Goal: Task Accomplishment & Management: Complete application form

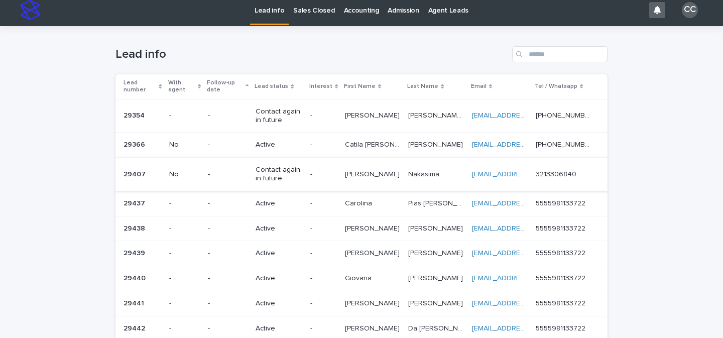
scroll to position [17, 0]
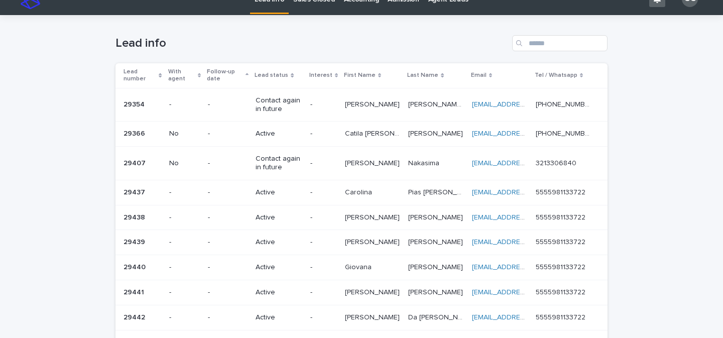
click at [296, 198] on div "Active" at bounding box center [279, 192] width 46 height 17
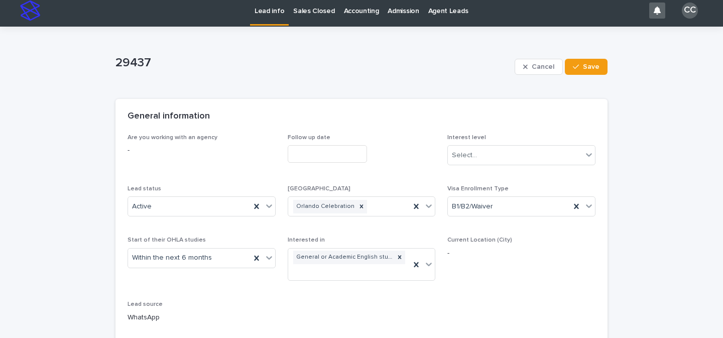
scroll to position [112, 0]
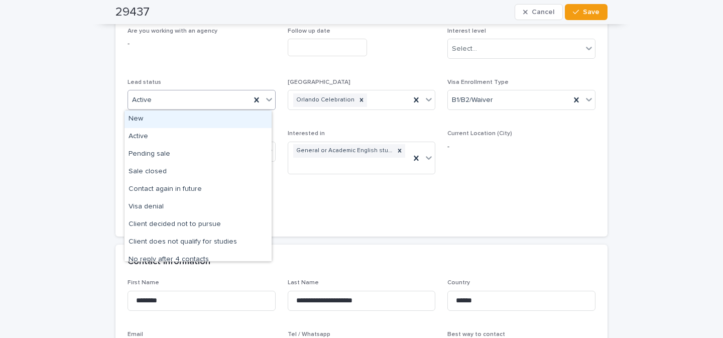
click at [265, 100] on icon at bounding box center [269, 99] width 10 height 10
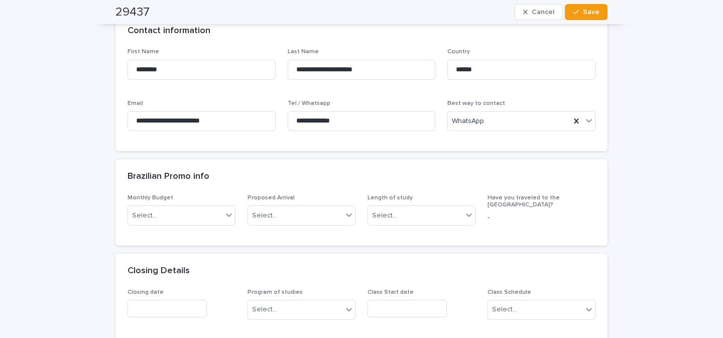
scroll to position [53, 0]
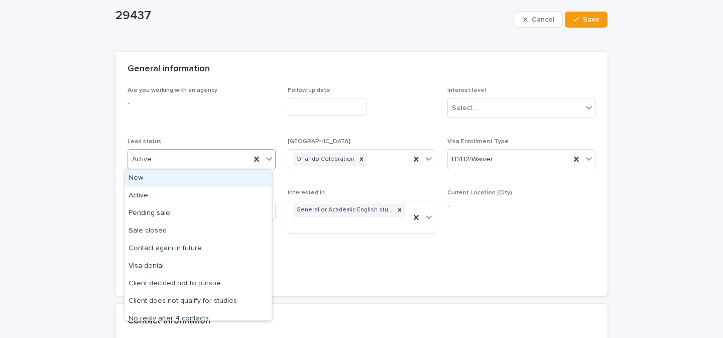
click at [265, 161] on icon at bounding box center [269, 159] width 10 height 10
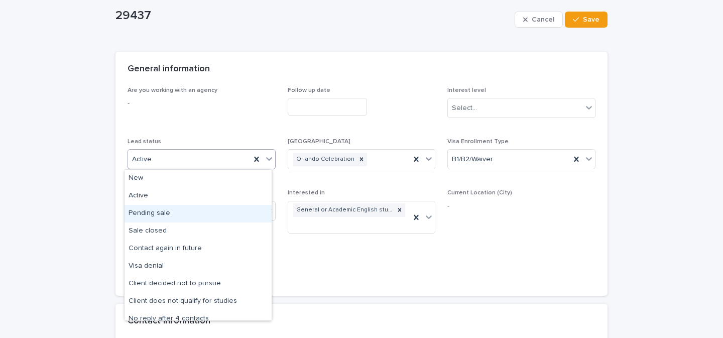
click at [216, 218] on div "Pending sale" at bounding box center [197, 214] width 147 height 18
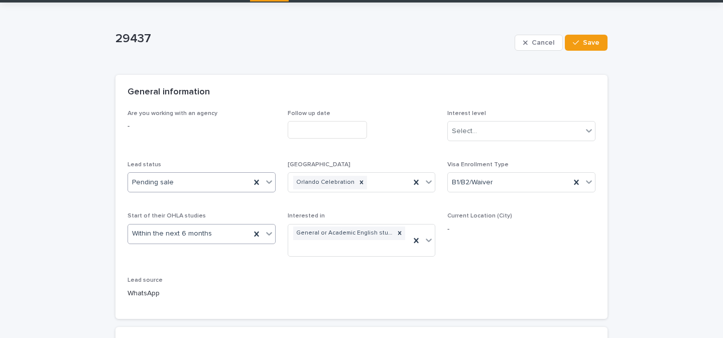
scroll to position [82, 0]
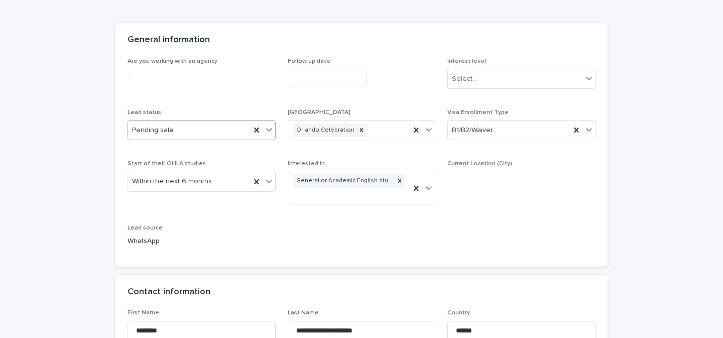
click at [268, 131] on icon at bounding box center [269, 129] width 10 height 10
drag, startPoint x: 677, startPoint y: 174, endPoint x: 665, endPoint y: 175, distance: 11.6
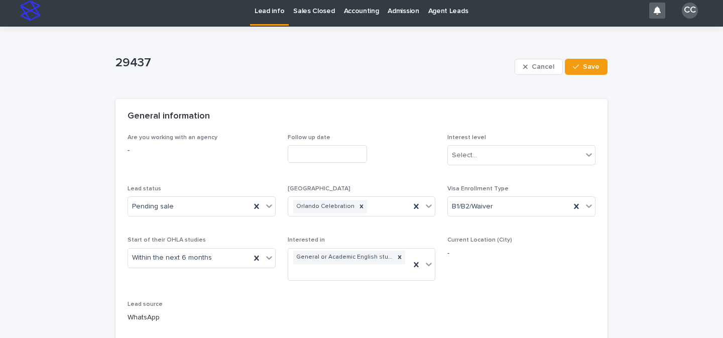
scroll to position [0, 0]
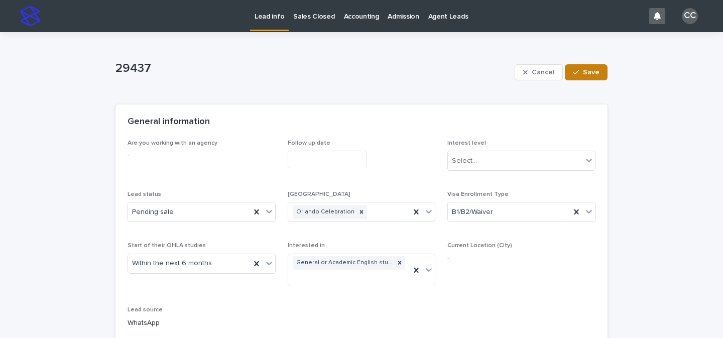
click at [500, 71] on span "Save" at bounding box center [591, 72] width 17 height 7
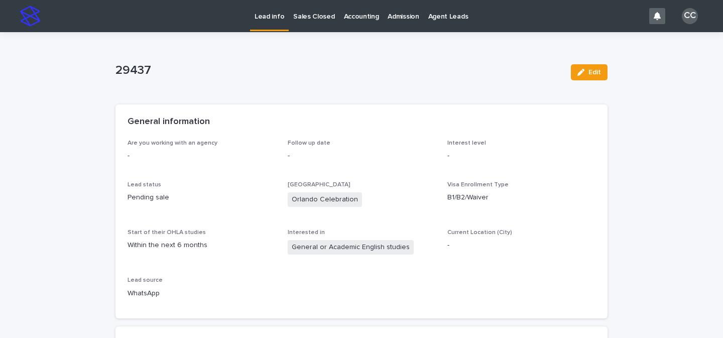
click at [265, 12] on p "Lead info" at bounding box center [270, 10] width 30 height 21
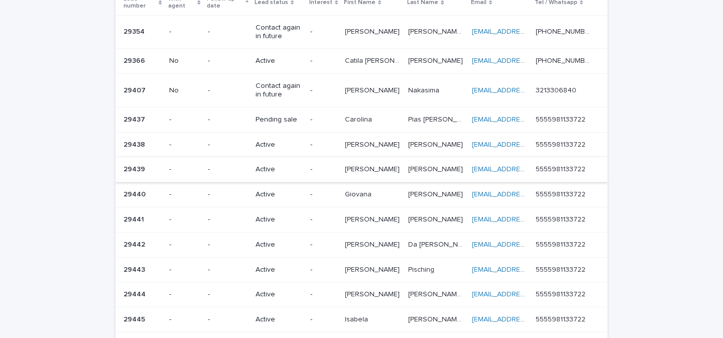
scroll to position [94, 0]
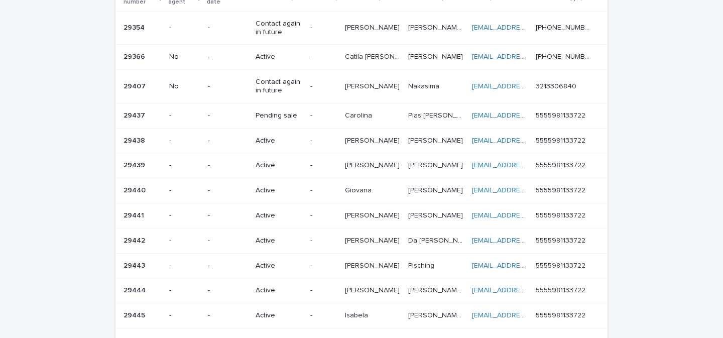
click at [317, 114] on p "-" at bounding box center [323, 115] width 27 height 9
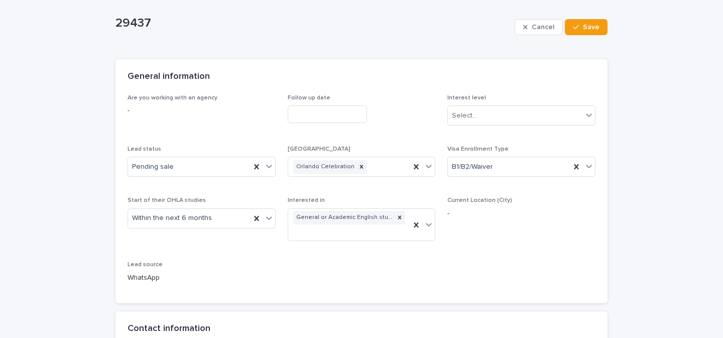
scroll to position [121, 0]
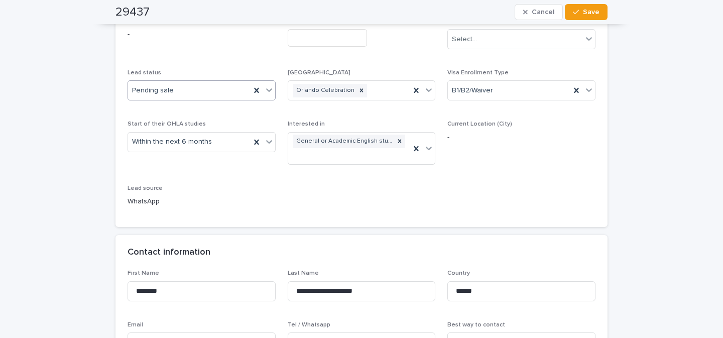
click at [265, 88] on icon at bounding box center [269, 90] width 10 height 10
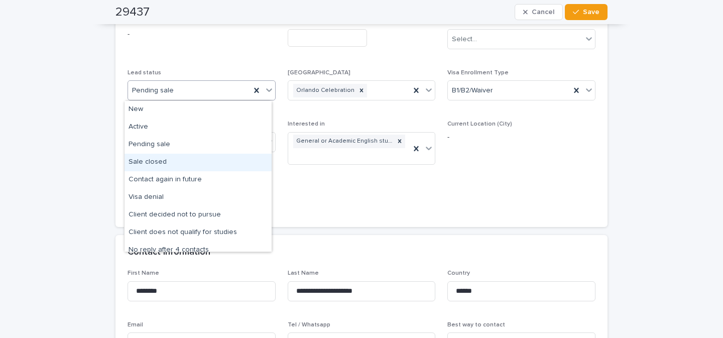
click at [160, 164] on div "Sale closed" at bounding box center [197, 163] width 147 height 18
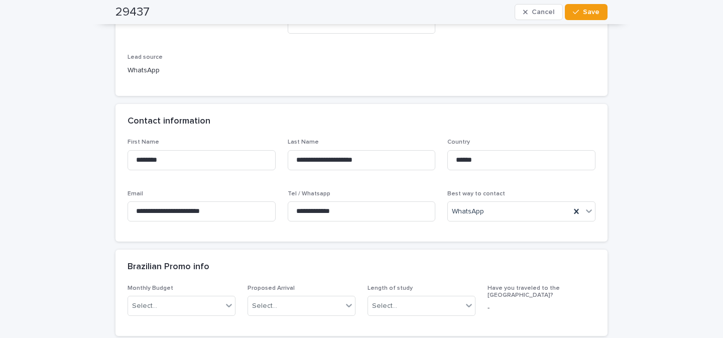
scroll to position [267, 0]
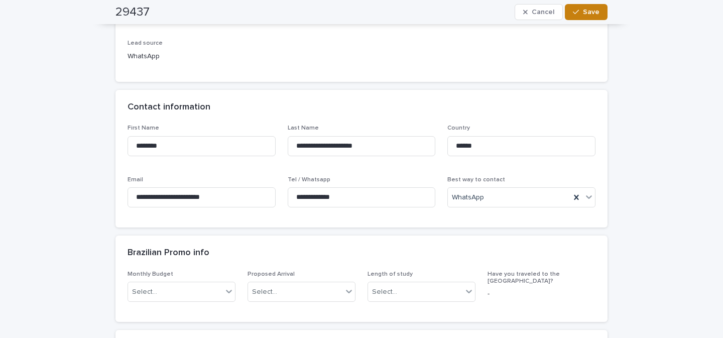
click at [500, 12] on span "Save" at bounding box center [591, 12] width 17 height 7
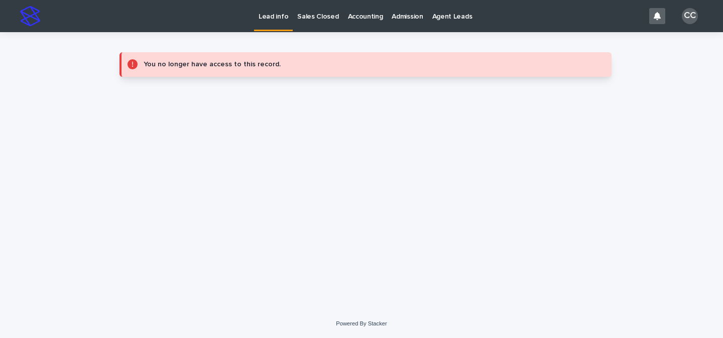
scroll to position [0, 0]
click at [303, 6] on p "Sales Closed" at bounding box center [317, 10] width 41 height 21
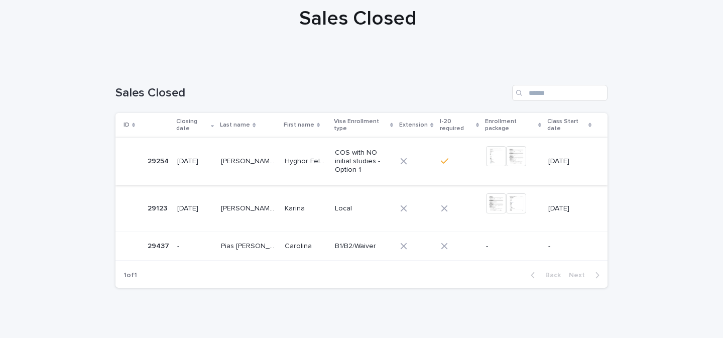
scroll to position [104, 0]
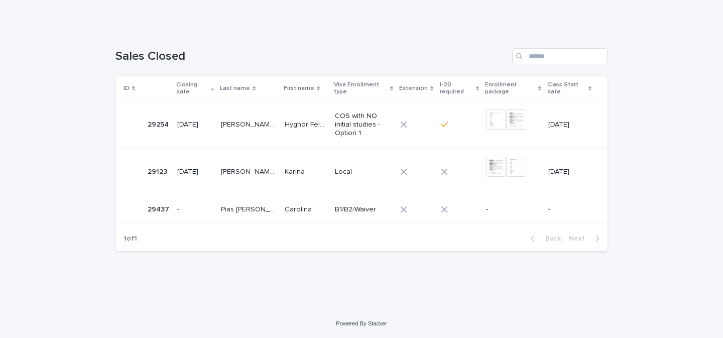
click at [286, 207] on p "Carolina" at bounding box center [299, 208] width 29 height 11
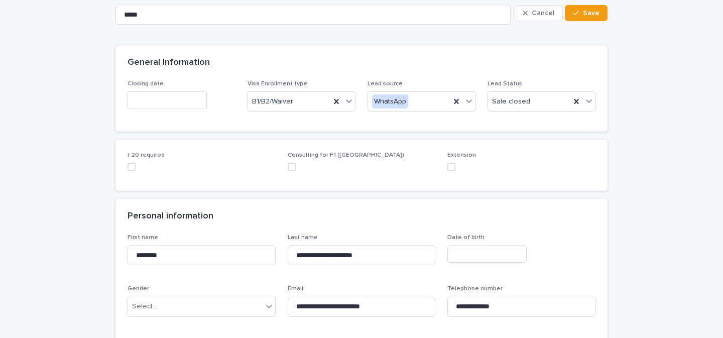
scroll to position [77, 0]
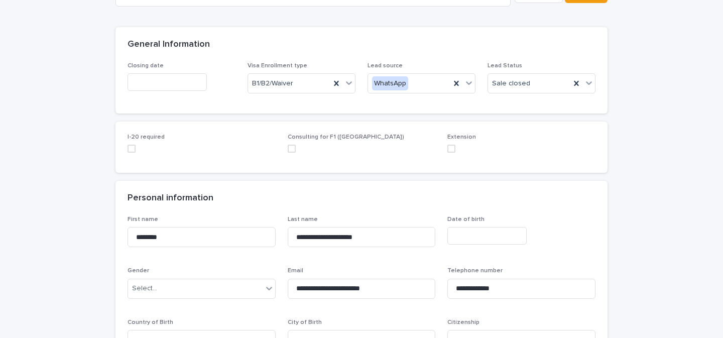
click at [181, 81] on input "text" at bounding box center [167, 82] width 79 height 18
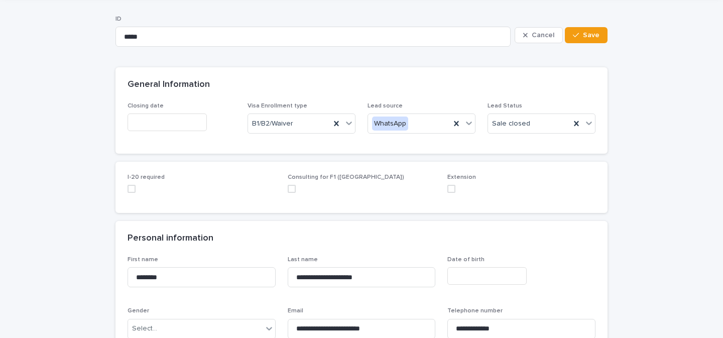
scroll to position [0, 0]
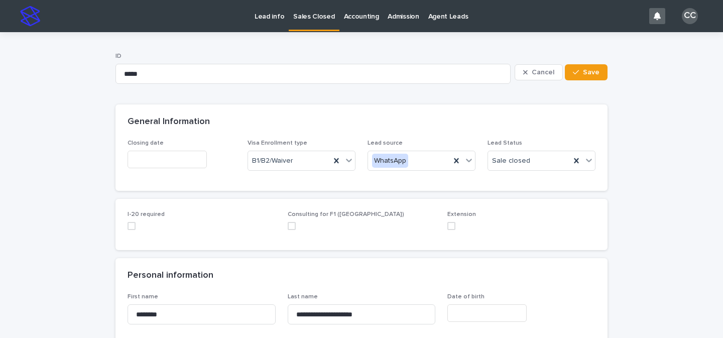
click at [306, 17] on p "Sales Closed" at bounding box center [313, 10] width 41 height 21
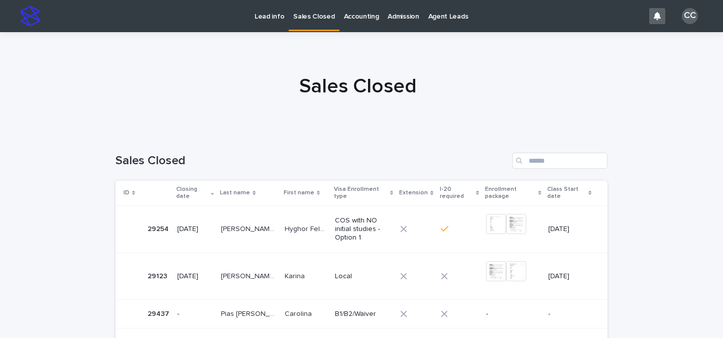
scroll to position [87, 0]
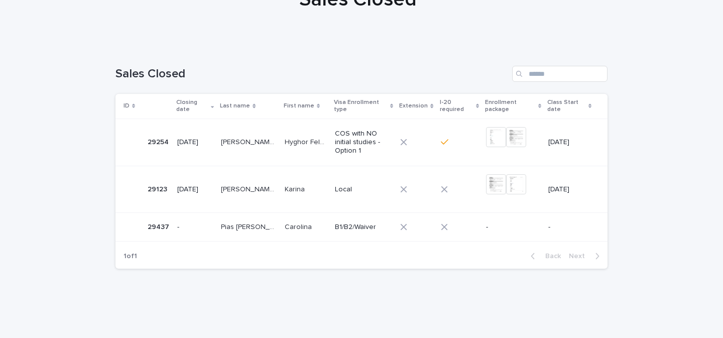
click at [285, 186] on p "Karina" at bounding box center [296, 188] width 22 height 11
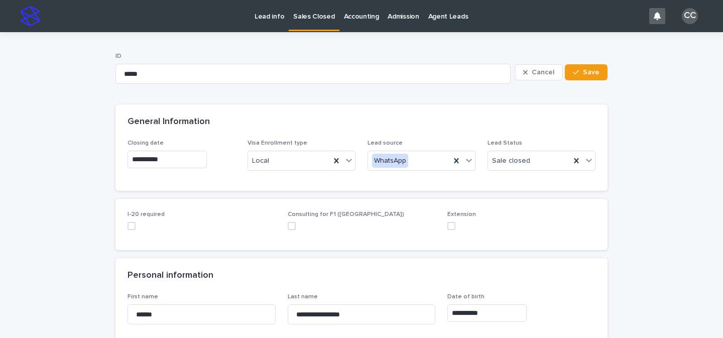
click at [307, 24] on link "Sales Closed" at bounding box center [314, 15] width 50 height 30
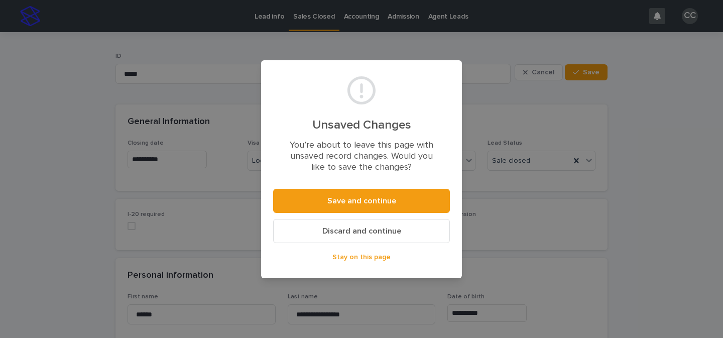
click at [361, 232] on span "Discard and continue" at bounding box center [361, 231] width 79 height 8
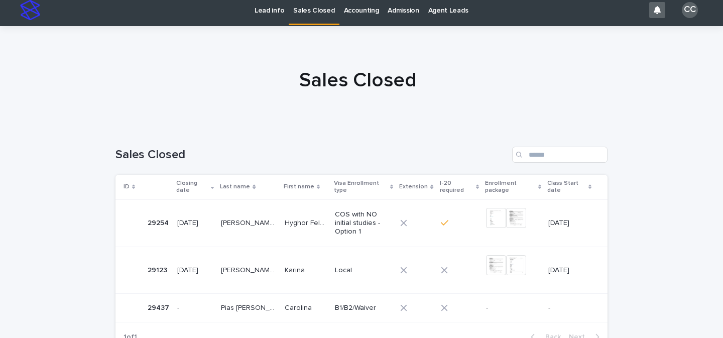
scroll to position [80, 0]
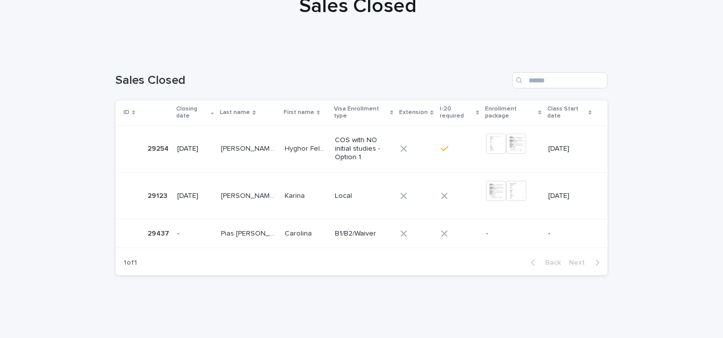
click at [267, 238] on div "Pias [PERSON_NAME] da [PERSON_NAME] [PERSON_NAME] [PERSON_NAME]" at bounding box center [249, 233] width 56 height 17
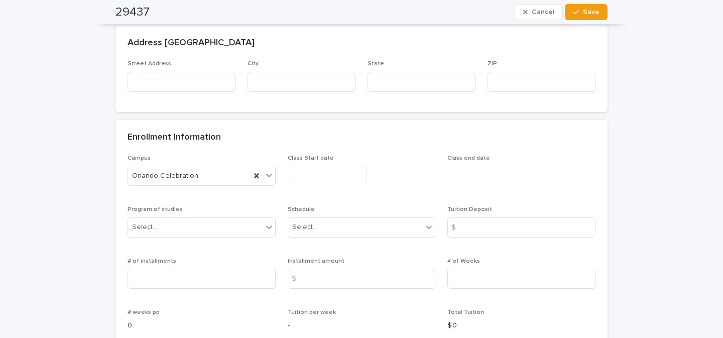
scroll to position [561, 0]
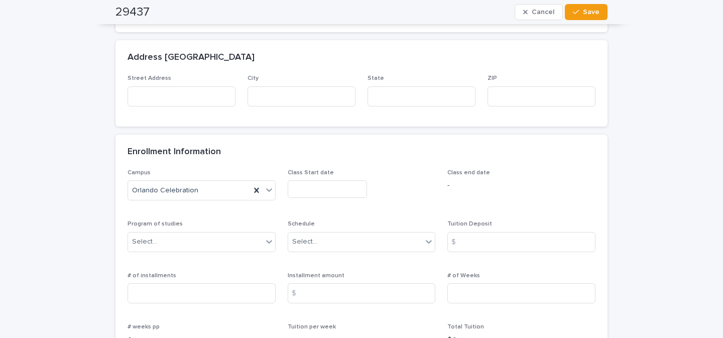
click at [297, 194] on input "text" at bounding box center [327, 189] width 79 height 18
click at [413, 67] on div "Address [GEOGRAPHIC_DATA]" at bounding box center [361, 57] width 492 height 35
click at [297, 95] on input at bounding box center [301, 96] width 108 height 20
click at [376, 174] on p "Class Start date" at bounding box center [362, 172] width 148 height 7
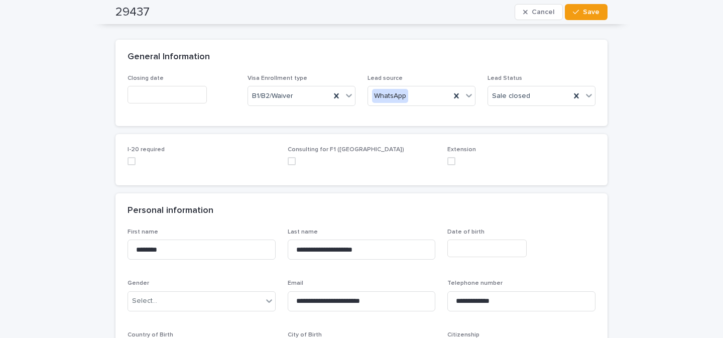
scroll to position [0, 0]
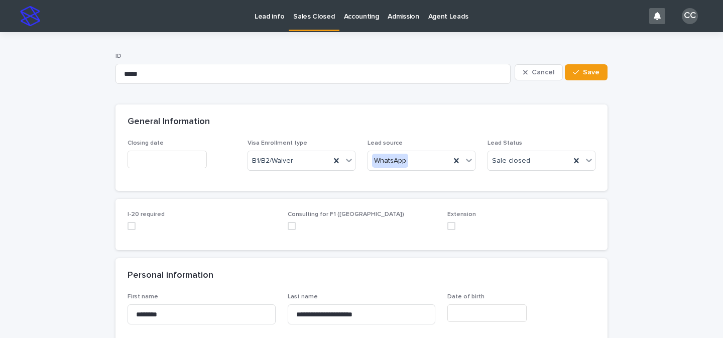
click at [160, 164] on input "text" at bounding box center [167, 160] width 79 height 18
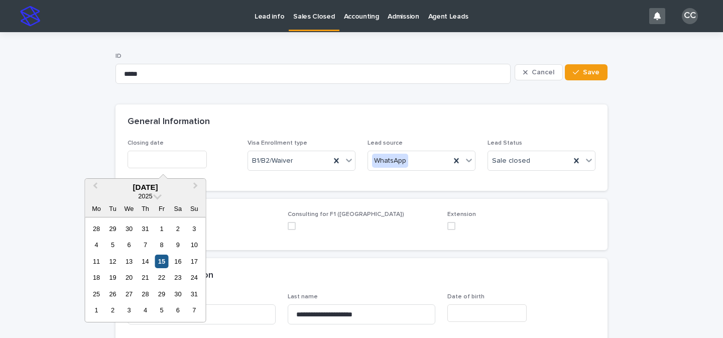
click at [164, 261] on div "15" at bounding box center [162, 262] width 14 height 14
type input "**********"
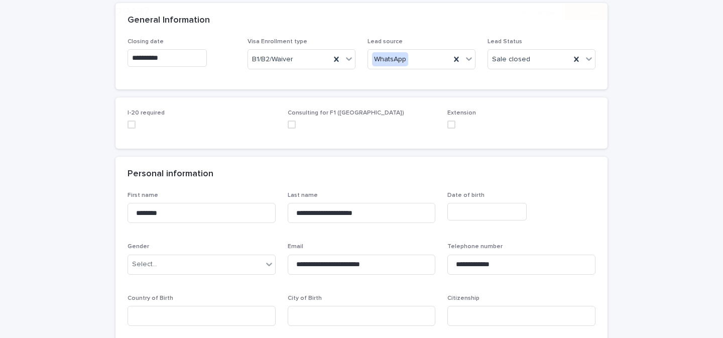
scroll to position [102, 0]
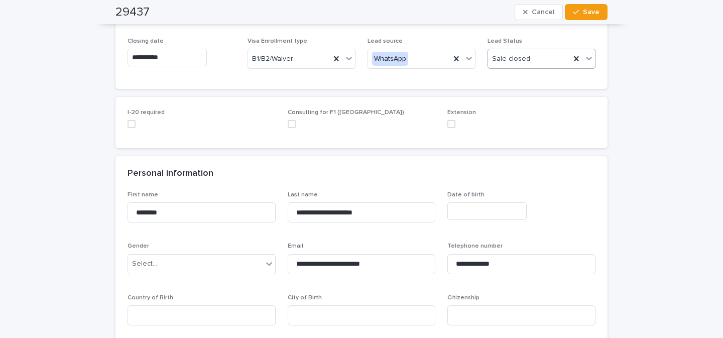
click at [500, 59] on icon at bounding box center [589, 58] width 10 height 10
click at [500, 95] on div "Pending sale" at bounding box center [537, 95] width 107 height 18
click at [174, 60] on input "**********" at bounding box center [167, 58] width 79 height 18
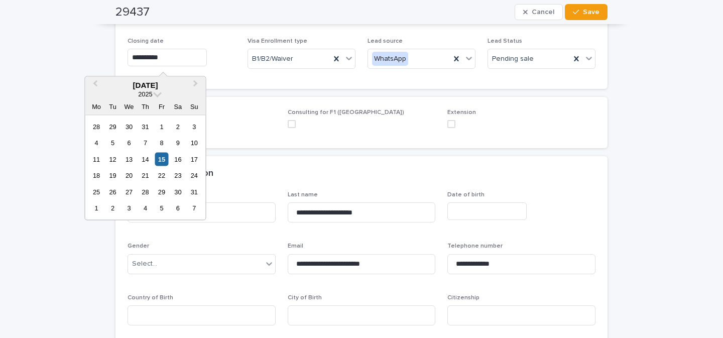
click at [174, 60] on input "**********" at bounding box center [167, 58] width 79 height 18
type input "**********"
click at [500, 17] on button "Save" at bounding box center [586, 12] width 43 height 16
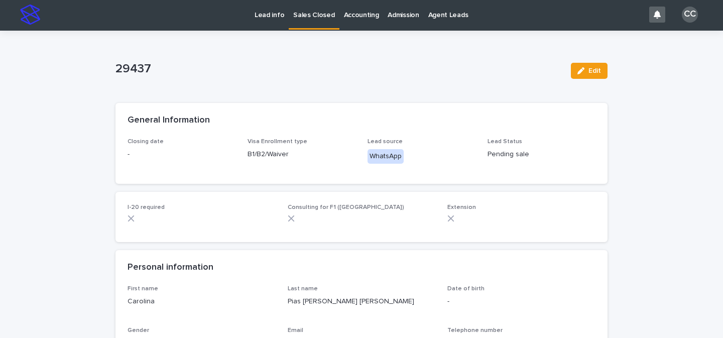
scroll to position [2, 0]
click at [274, 21] on link "Lead info" at bounding box center [269, 13] width 39 height 31
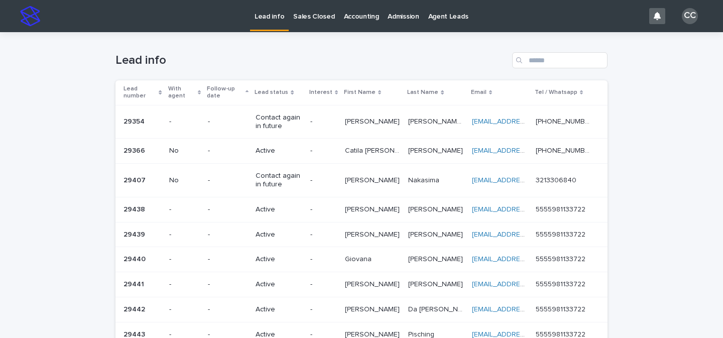
click at [311, 22] on link "Sales Closed" at bounding box center [314, 15] width 50 height 31
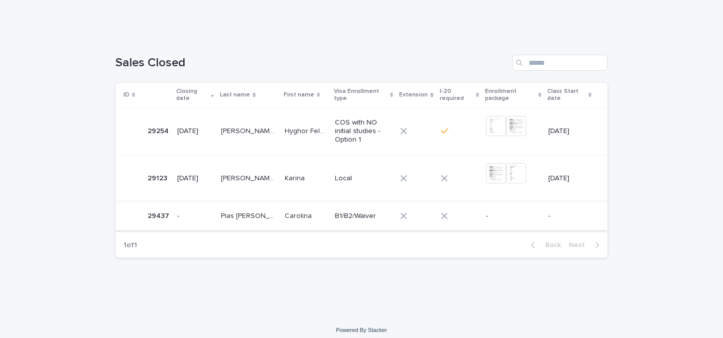
scroll to position [104, 0]
